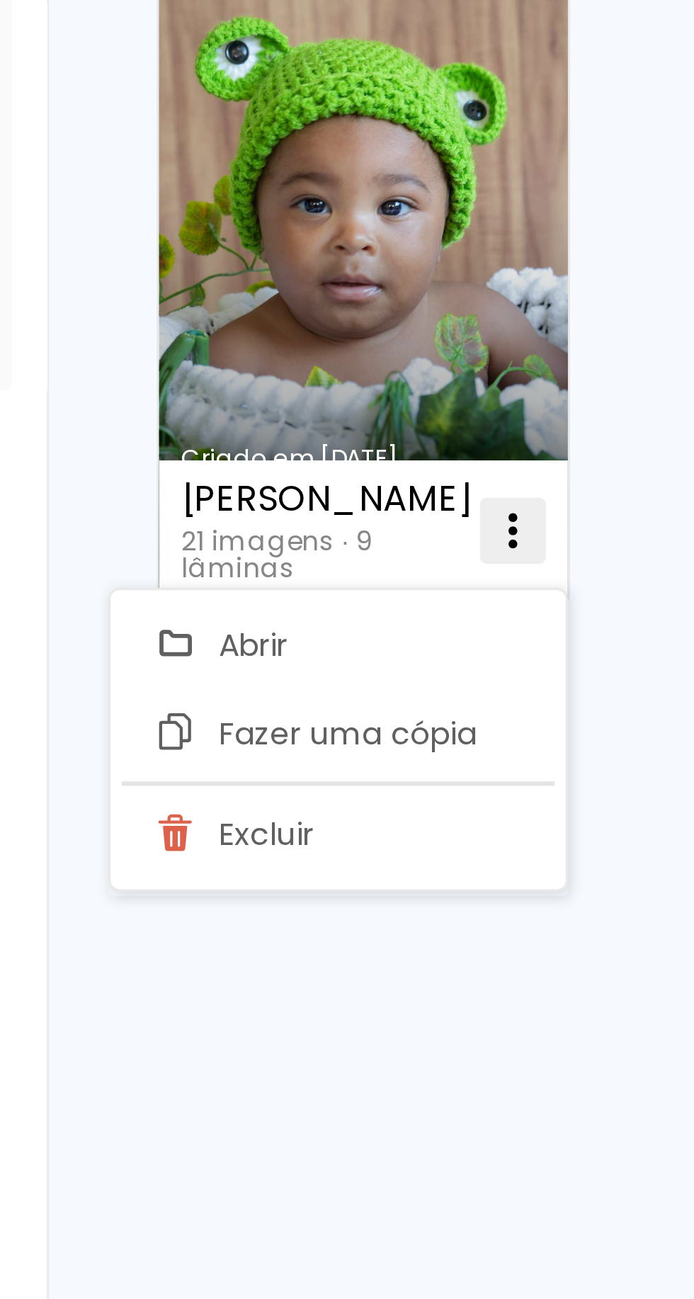
click at [353, 384] on iron-icon at bounding box center [351, 375] width 17 height 17
